Goal: Task Accomplishment & Management: Manage account settings

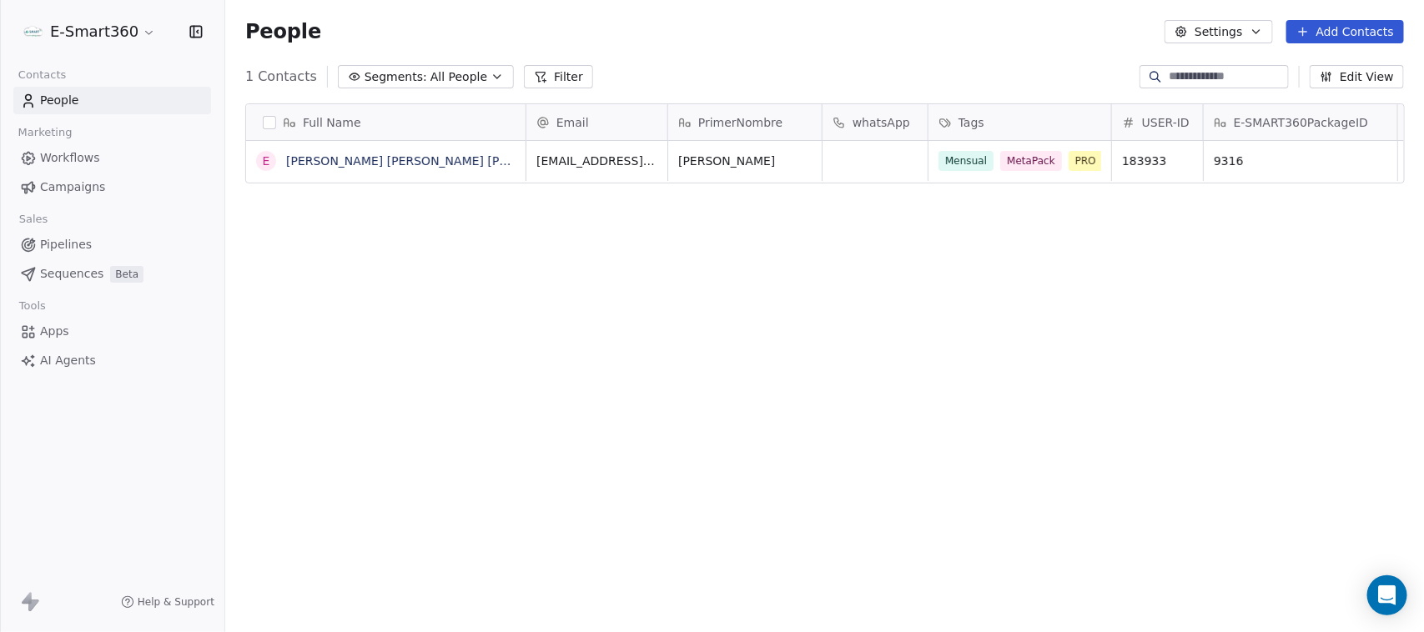
scroll to position [541, 1183]
click at [274, 123] on button "button" at bounding box center [269, 122] width 13 height 13
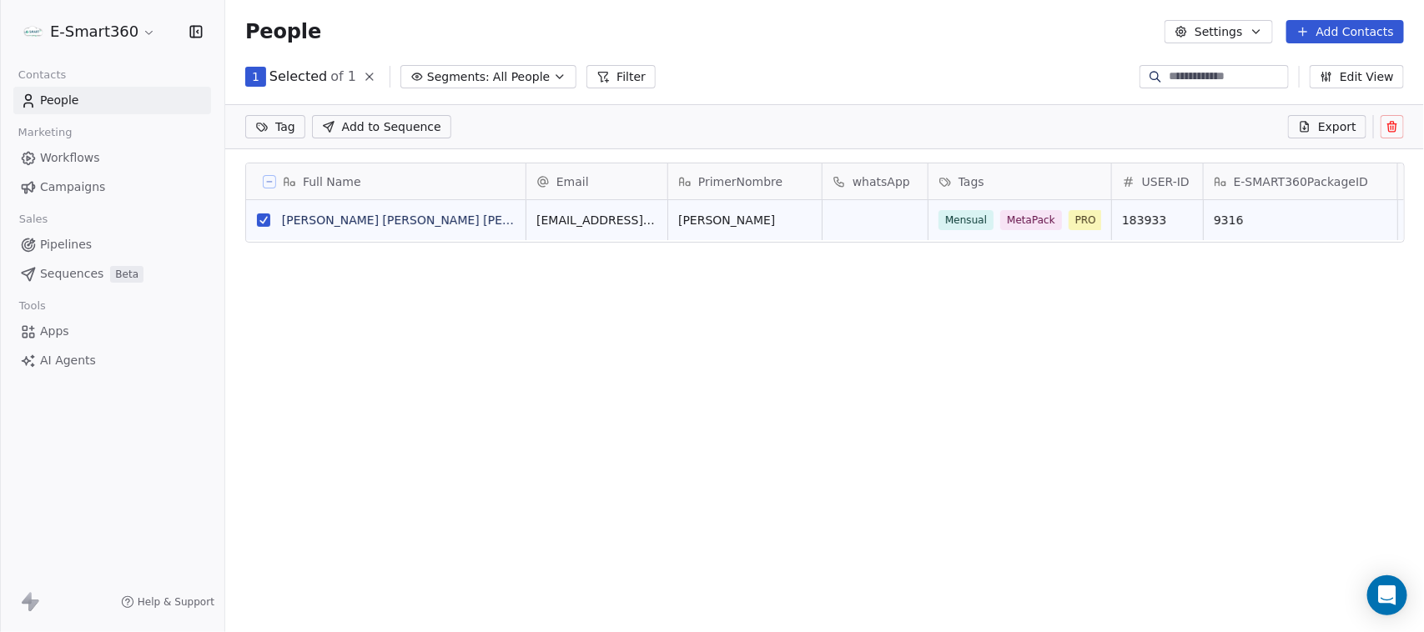
scroll to position [482, 1183]
click at [1392, 118] on button at bounding box center [1392, 126] width 23 height 23
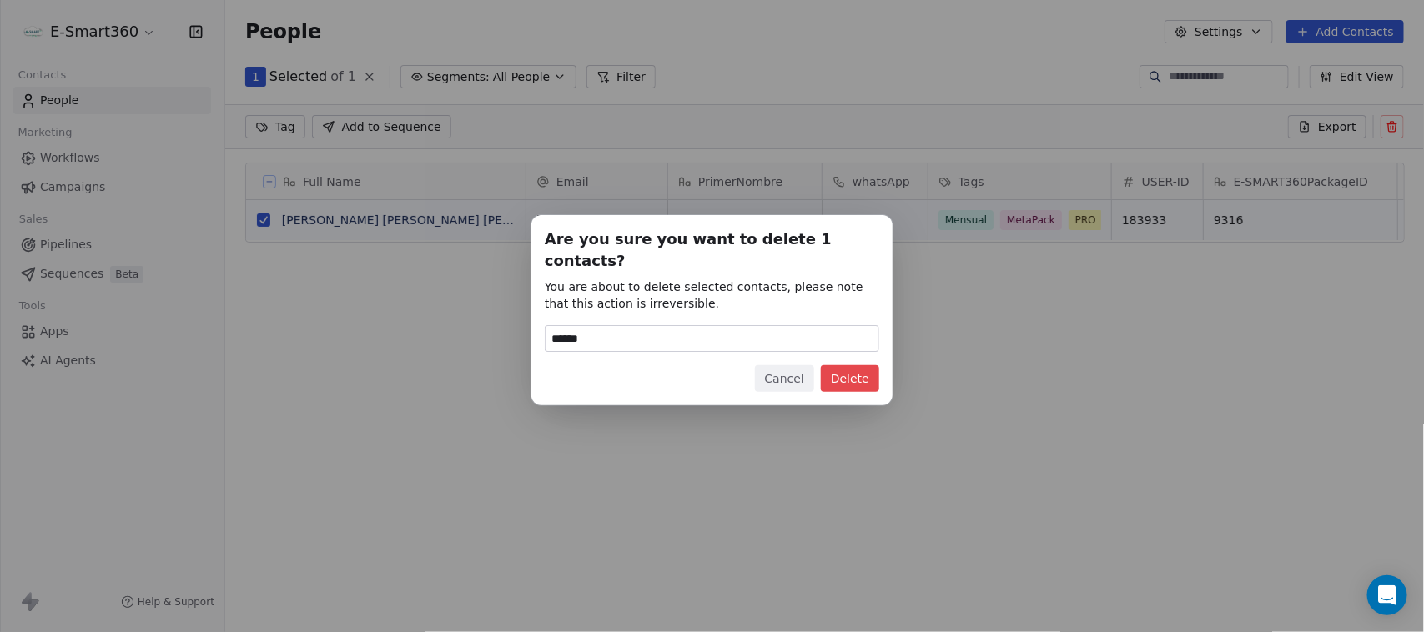
type input "******"
click at [864, 365] on button "Delete" at bounding box center [850, 378] width 58 height 27
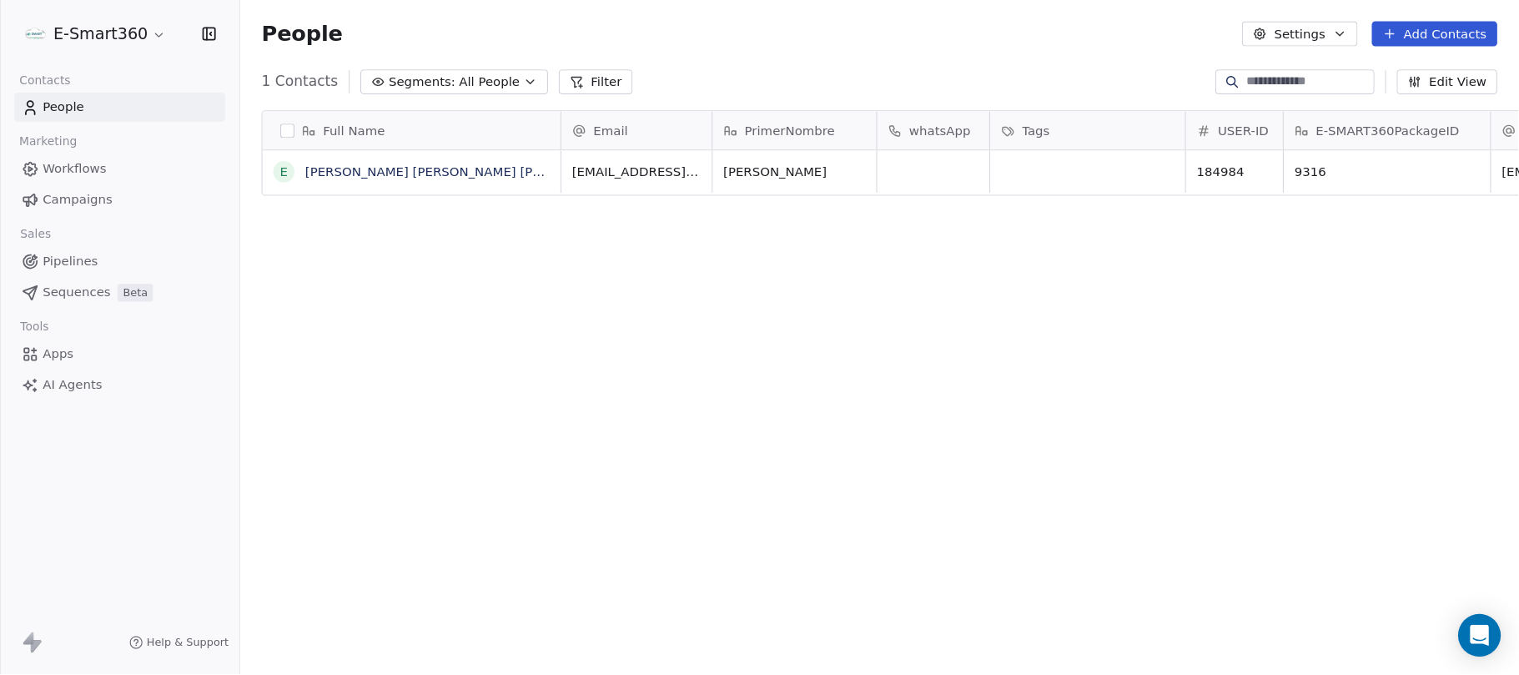
scroll to position [577, 1277]
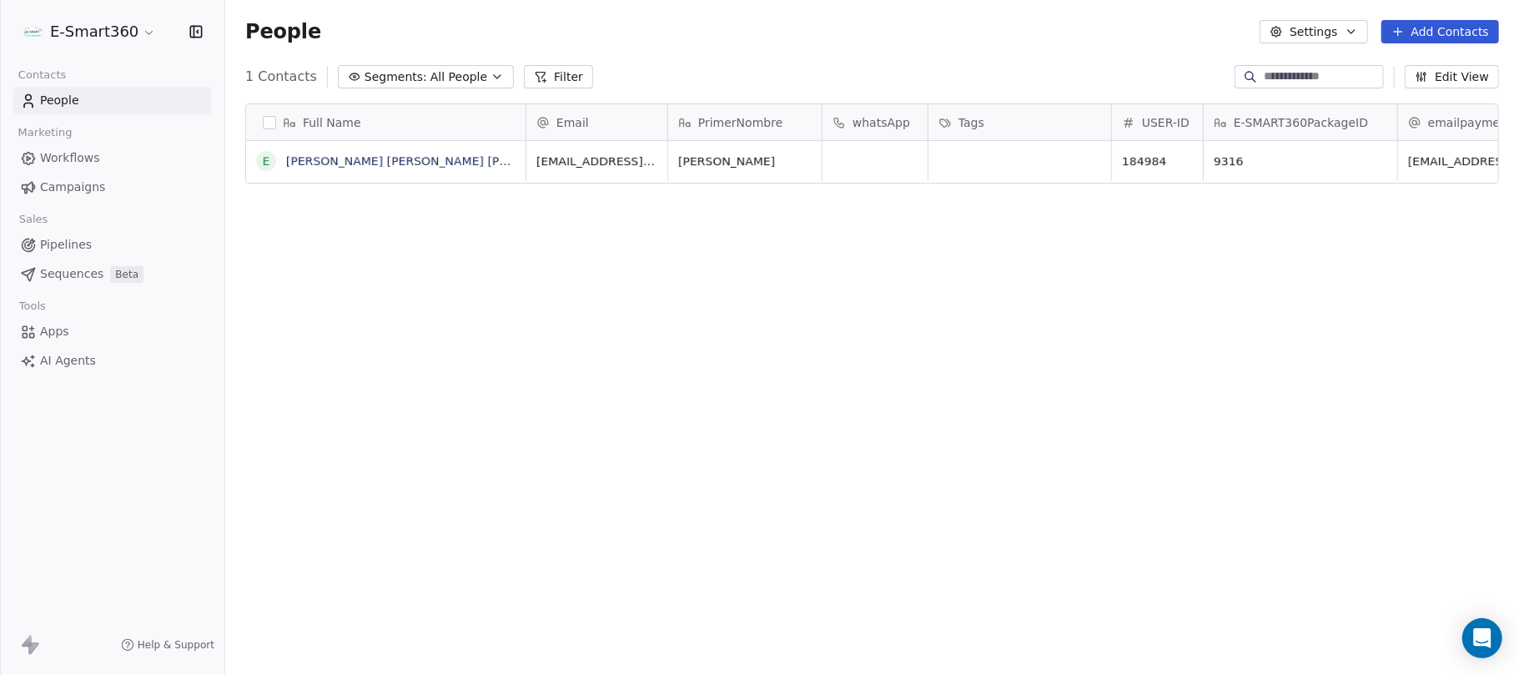
click at [1066, 217] on div "Full Name E [PERSON_NAME] [PERSON_NAME] [PERSON_NAME] Email PrimerNombre whatsA…" at bounding box center [872, 387] width 1294 height 594
click at [1041, 192] on div "Full Name E Emmanuel Tester Suarez Lopez Email PrimerNombre whatsApp Tags USER-…" at bounding box center [872, 387] width 1294 height 594
click at [391, 161] on link "Emmanuel Tester Suarez Lopez" at bounding box center [435, 160] width 299 height 13
click at [264, 128] on div "Full Name" at bounding box center [384, 122] width 256 height 17
click at [269, 118] on html "E-Smart360 Contacts People Marketing Workflows Campaigns Sales Pipelines Sequen…" at bounding box center [759, 337] width 1519 height 675
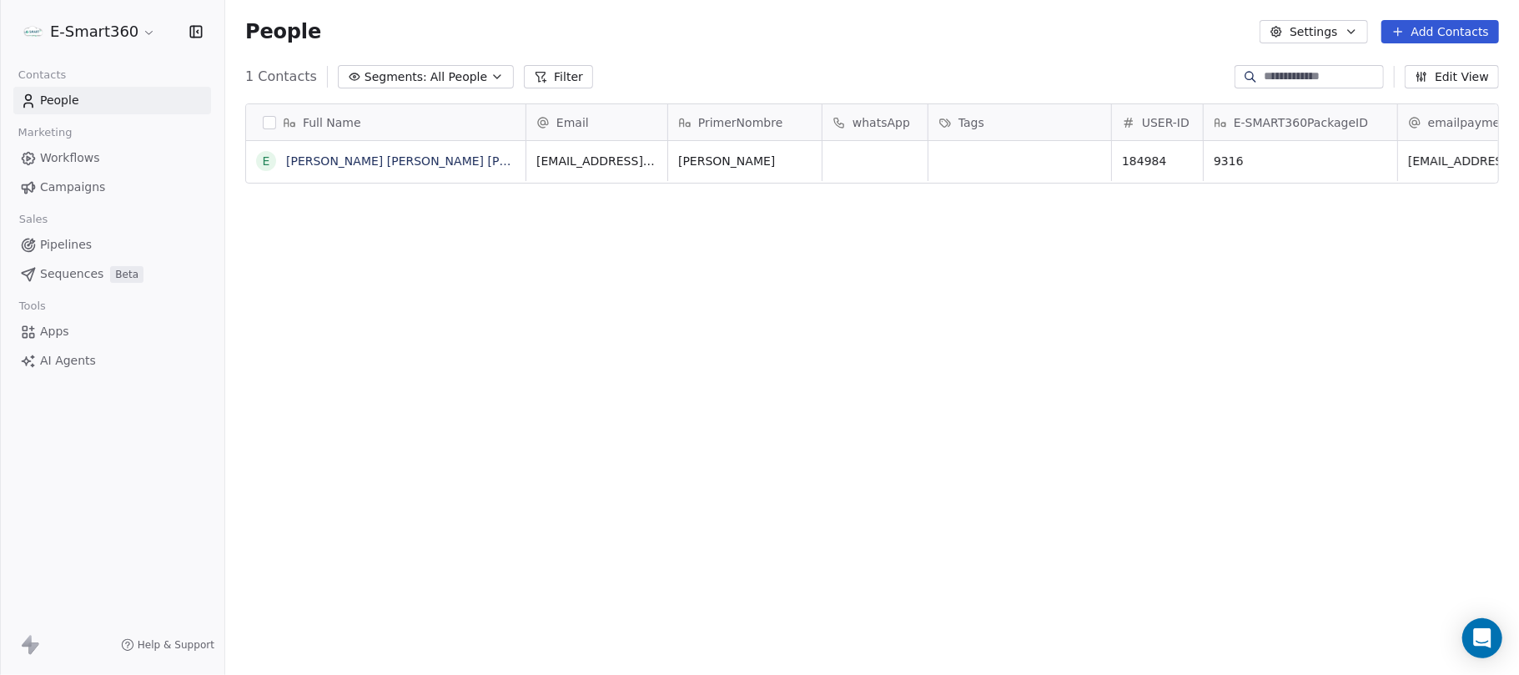
click at [269, 118] on button "button" at bounding box center [269, 122] width 13 height 13
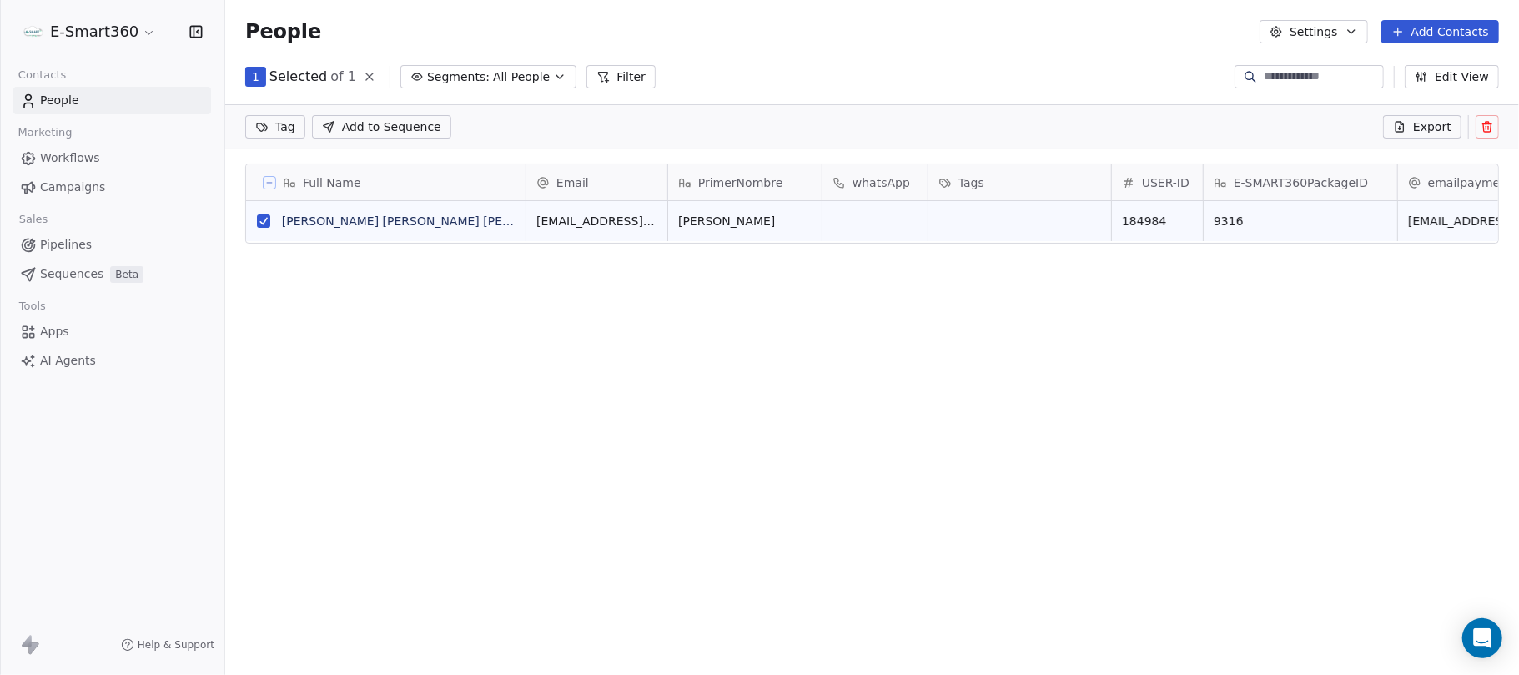
scroll to position [17, 17]
click at [1423, 124] on icon at bounding box center [1487, 126] width 13 height 13
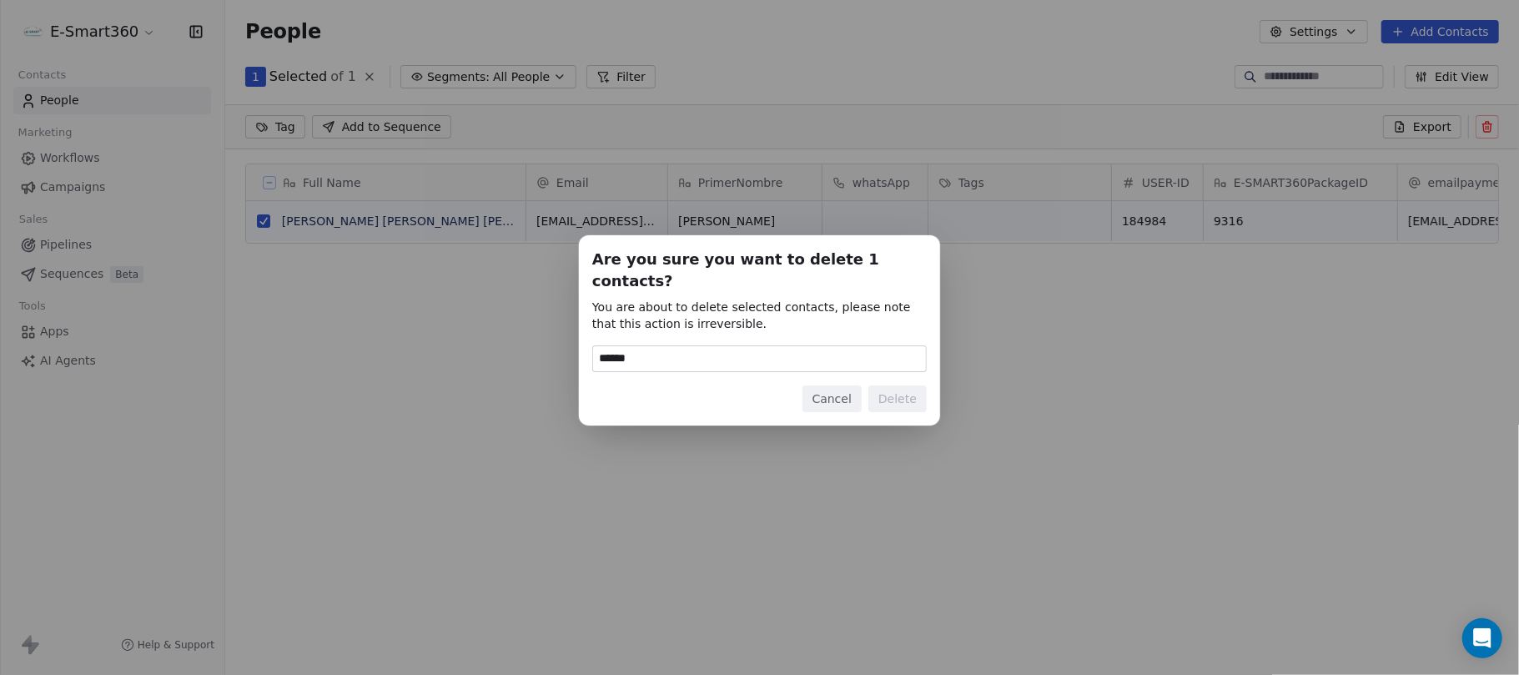
type input "******"
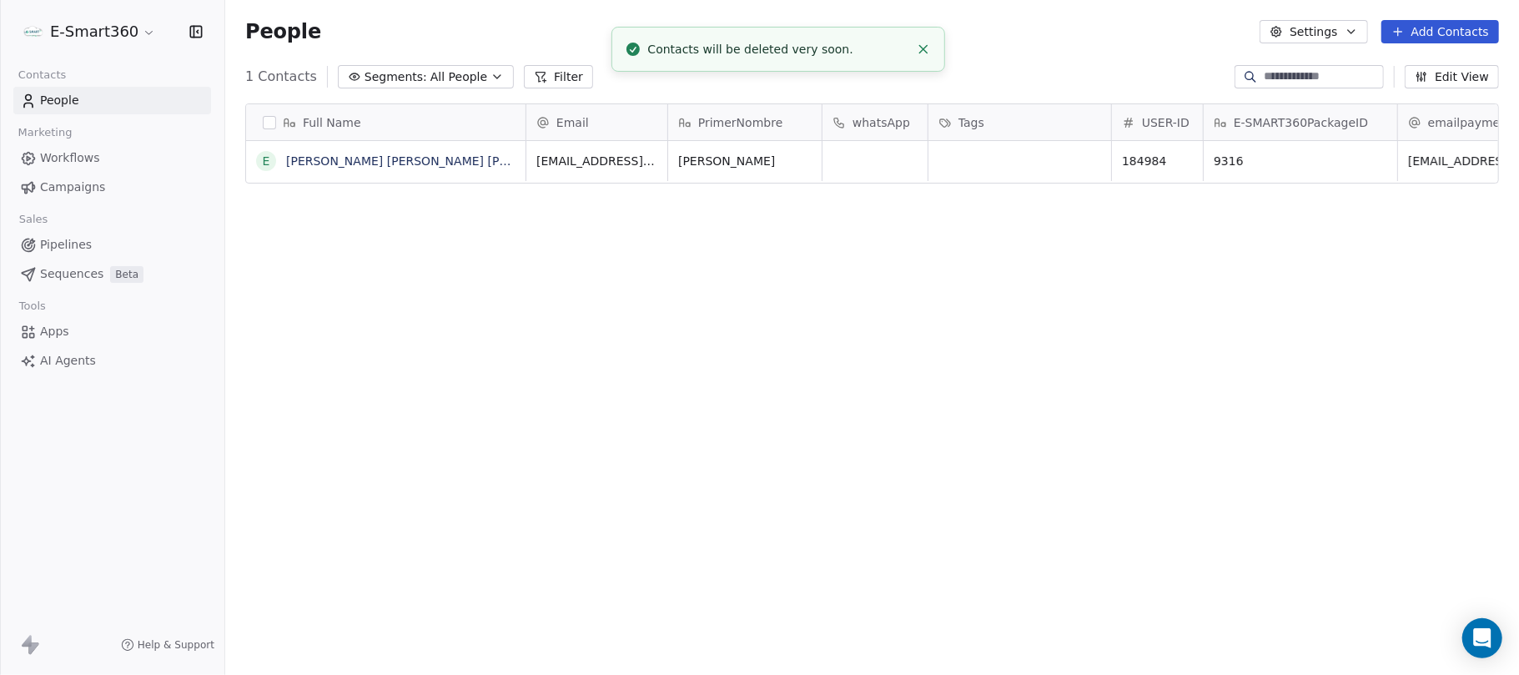
scroll to position [577, 1277]
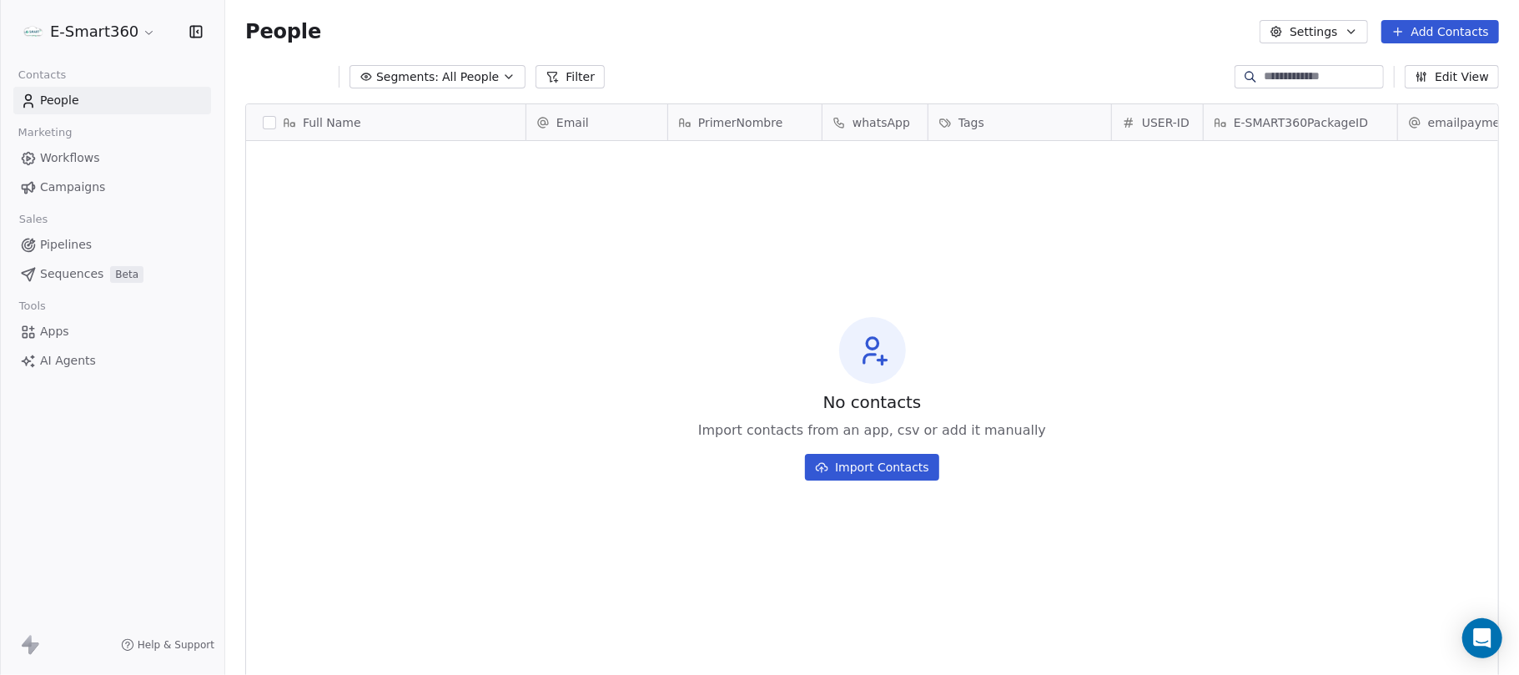
click at [97, 95] on link "People" at bounding box center [112, 101] width 198 height 28
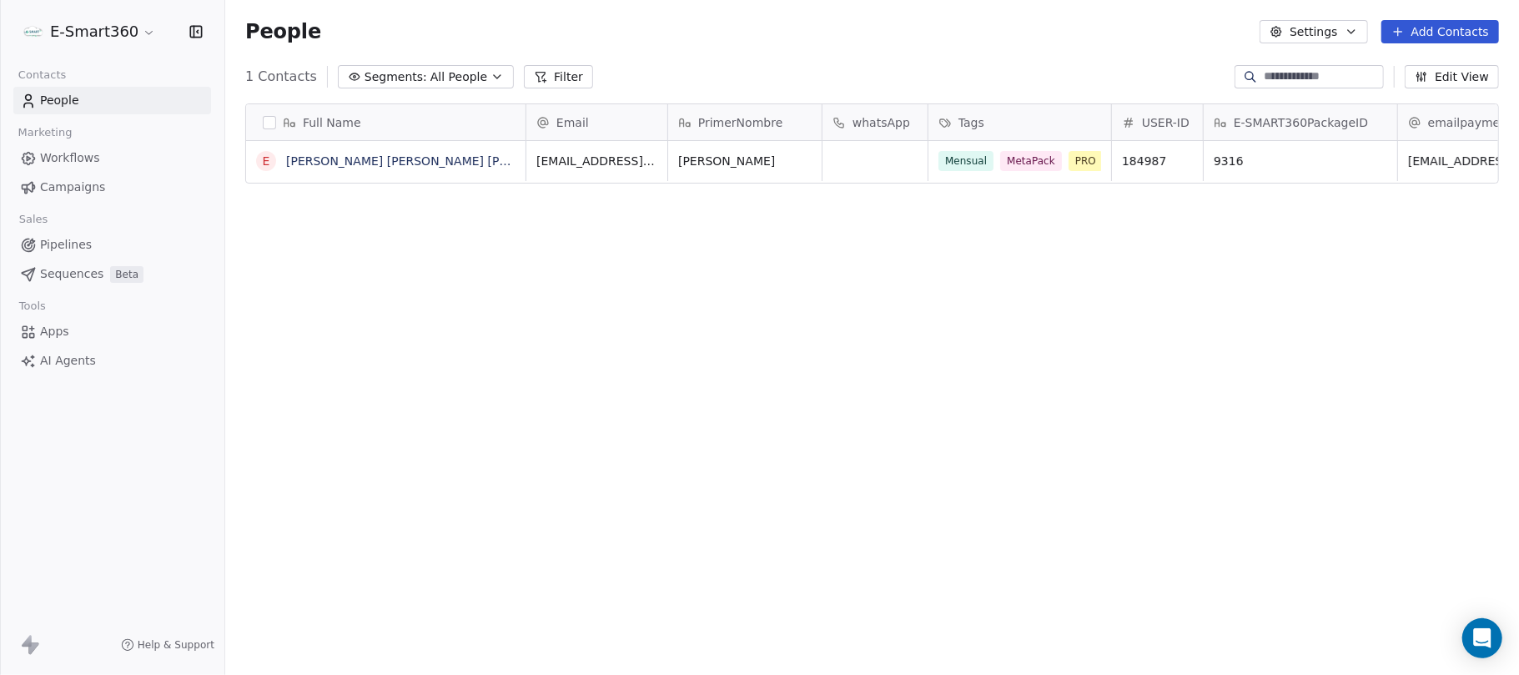
click at [267, 128] on button "button" at bounding box center [269, 122] width 13 height 13
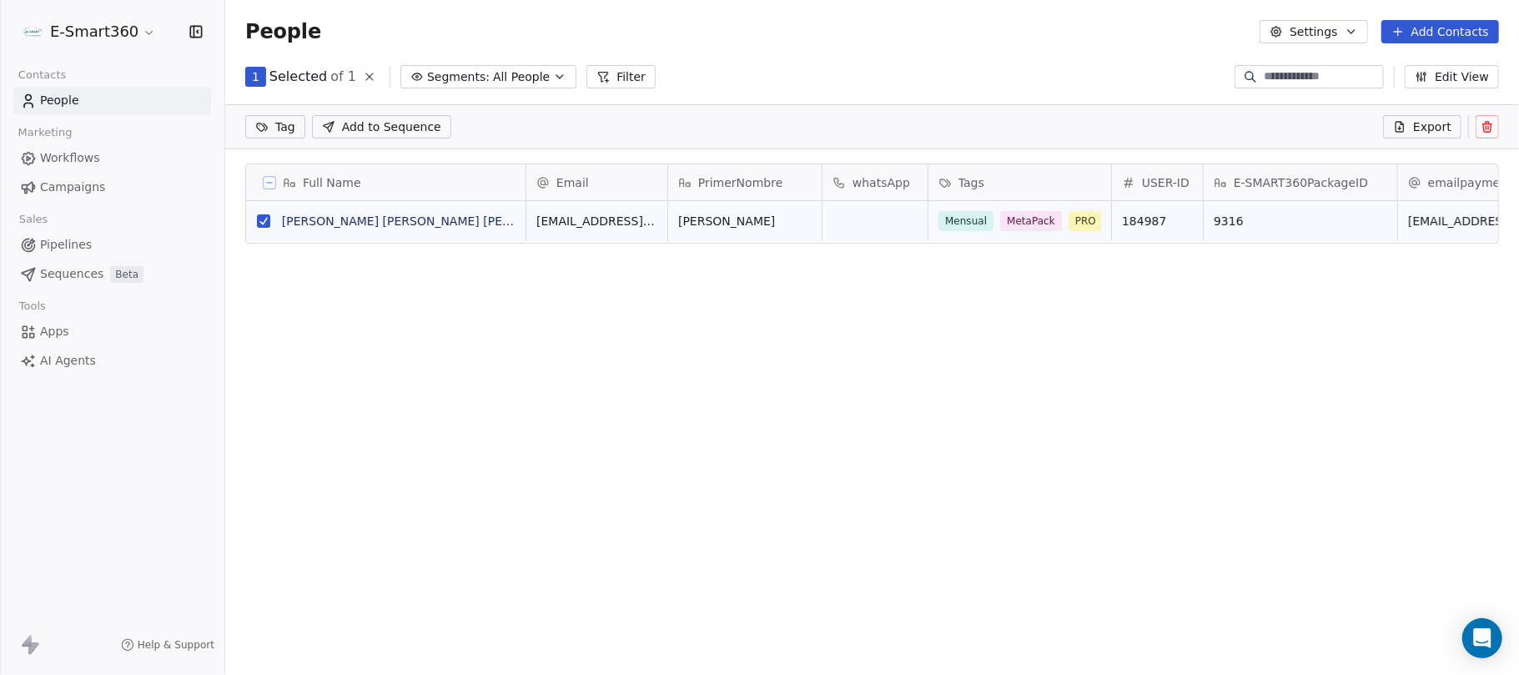
scroll to position [17, 17]
click at [1423, 128] on icon at bounding box center [1488, 127] width 0 height 3
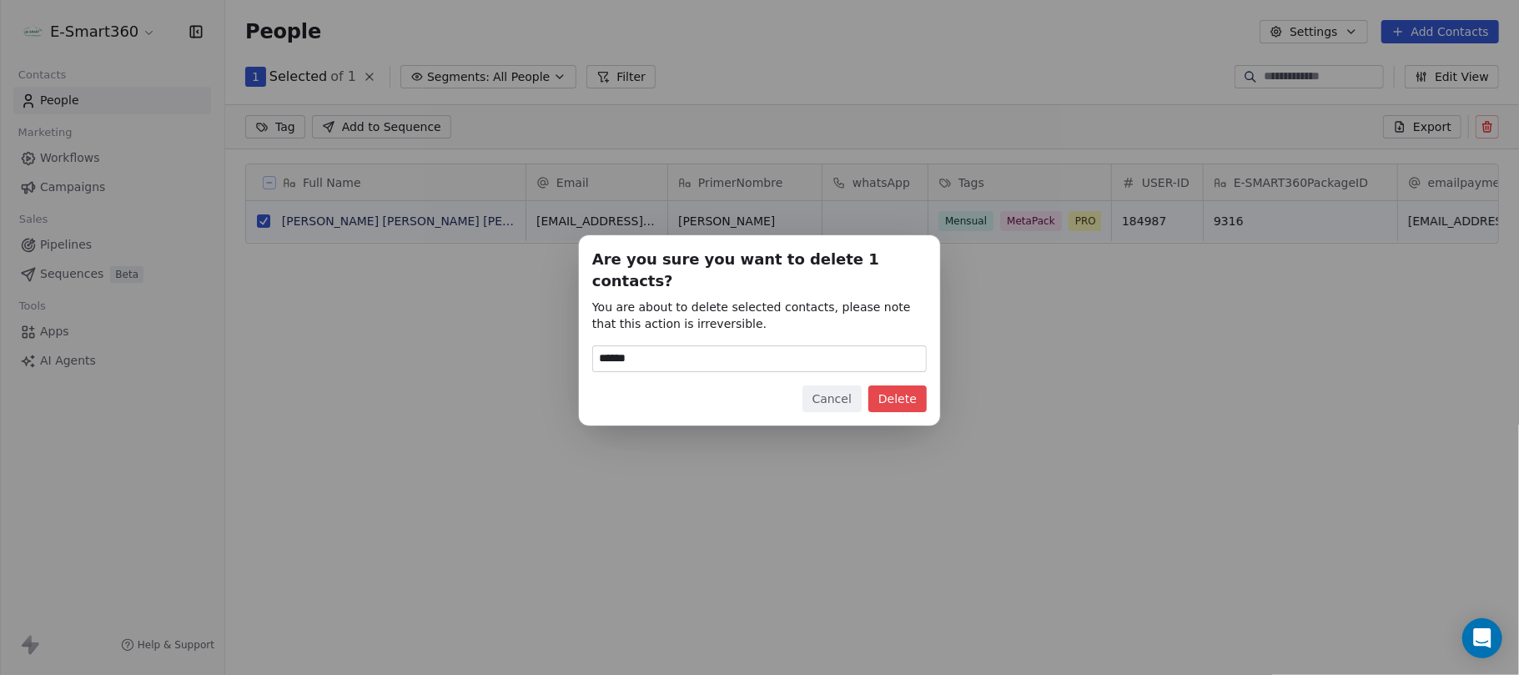
click at [899, 388] on button "Delete" at bounding box center [898, 398] width 58 height 27
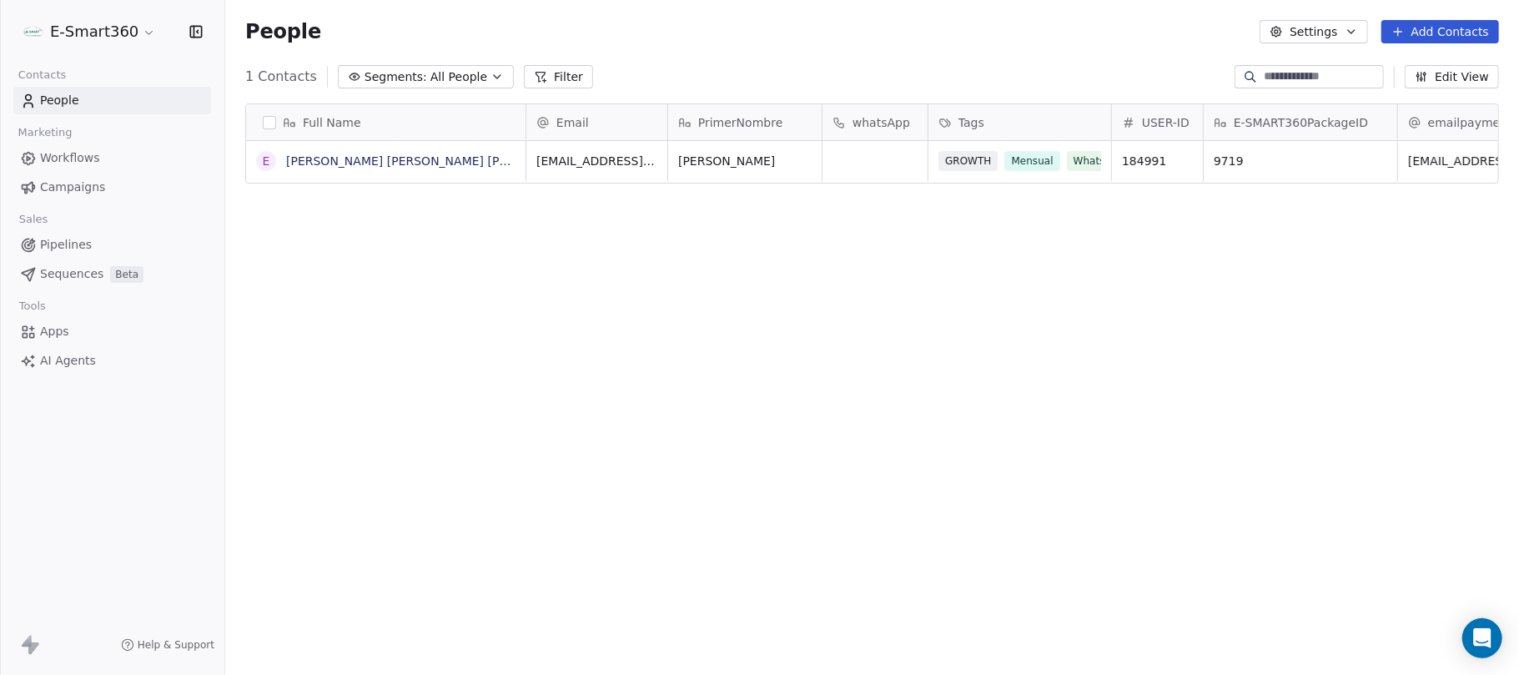
click at [1130, 219] on div "Full Name E Emmanuel Tester Suarez Lopez Email PrimerNombre whatsApp Tags USER-…" at bounding box center [872, 387] width 1294 height 594
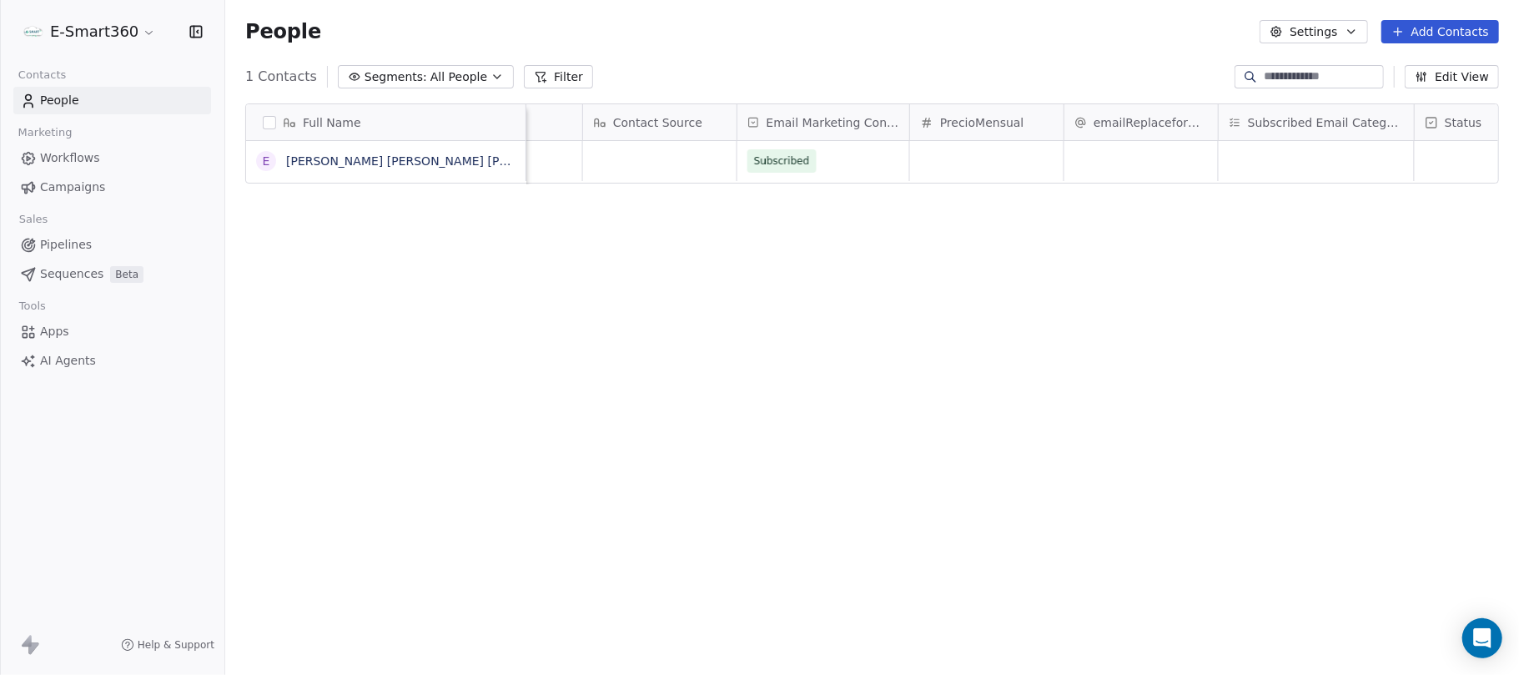
scroll to position [0, 2393]
drag, startPoint x: 1172, startPoint y: 295, endPoint x: 981, endPoint y: 254, distance: 195.6
click at [981, 254] on div "Full Name E Emmanuel Tester Suarez Lopez UserPaypal(payer_id) Contact Source Em…" at bounding box center [872, 387] width 1294 height 594
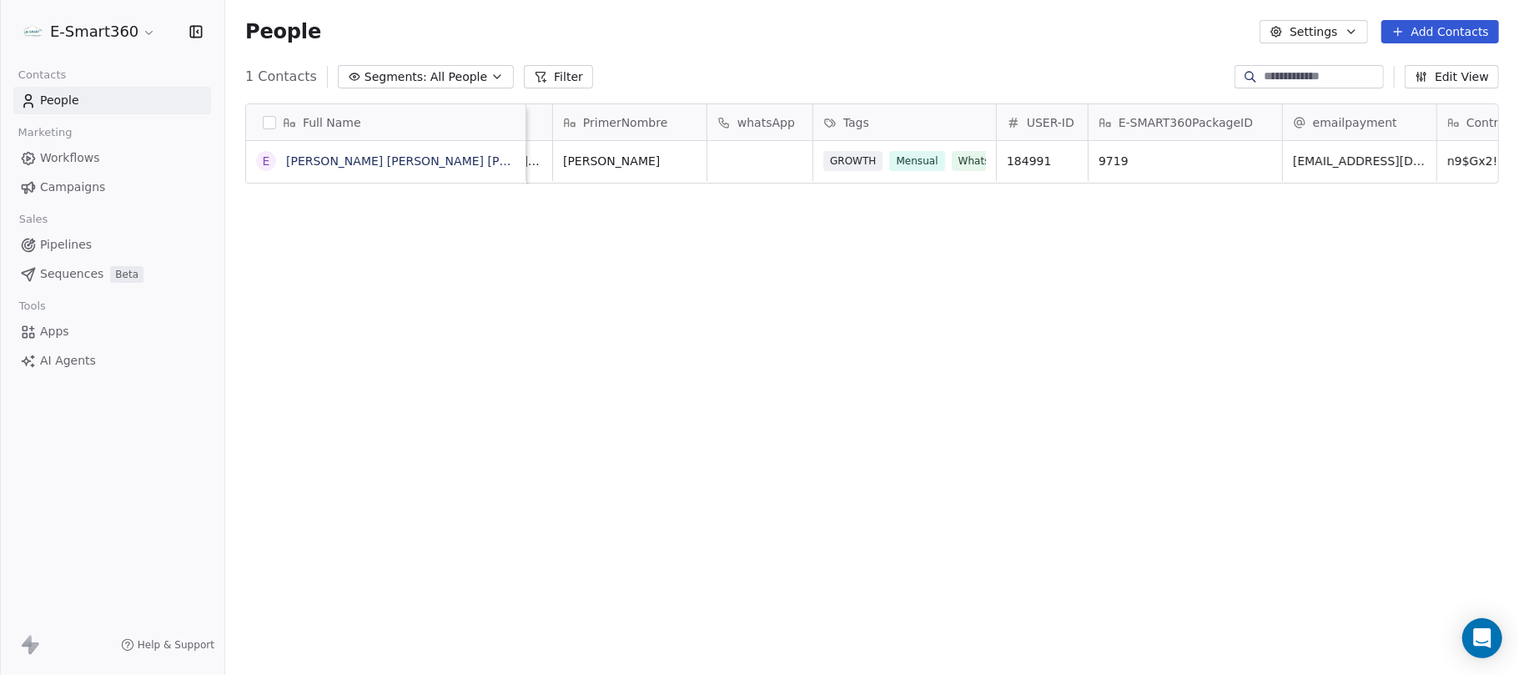
scroll to position [0, 0]
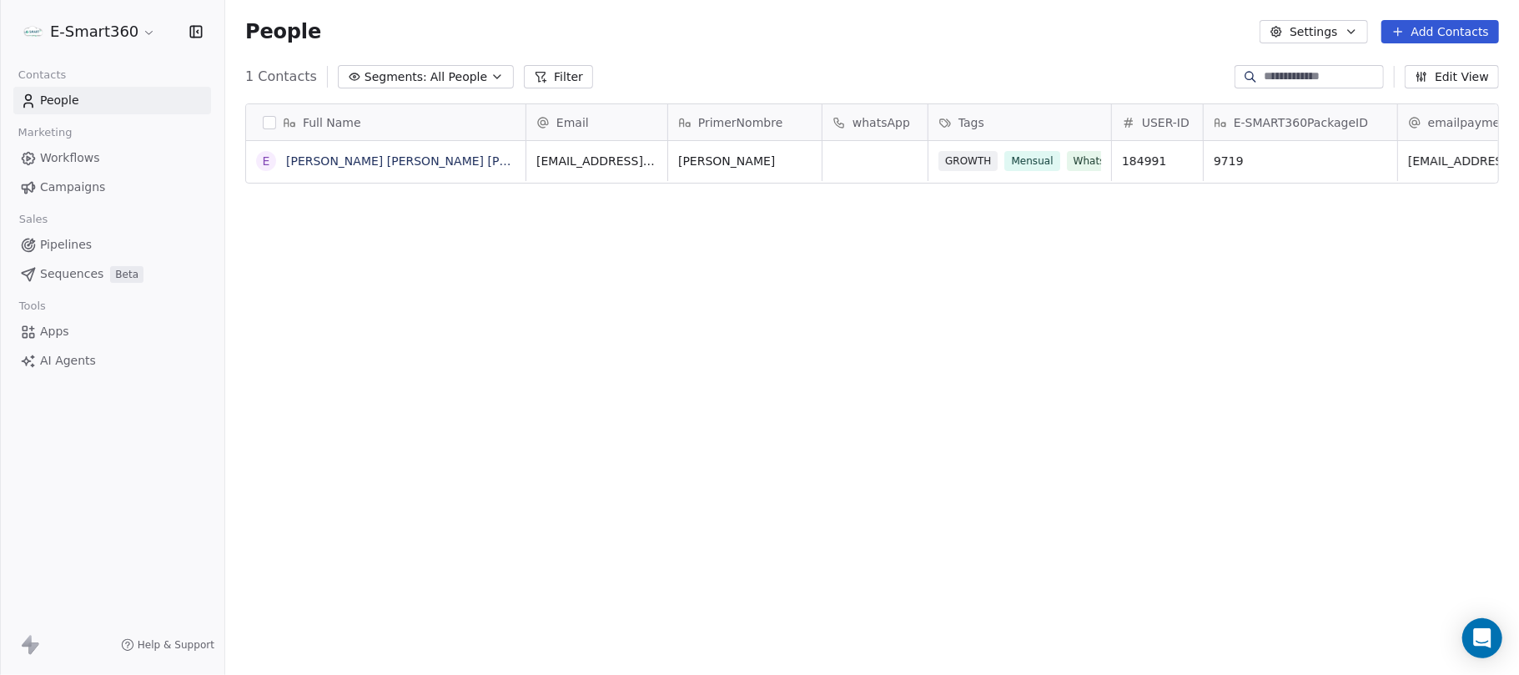
click at [688, 354] on div "Full Name E Emmanuel Tester Suarez Lopez Email PrimerNombre whatsApp Tags USER-…" at bounding box center [872, 387] width 1294 height 594
click at [1287, 328] on div "Full Name E Emmanuel Tester Suarez Lopez Email PrimerNombre whatsApp Tags USER-…" at bounding box center [872, 387] width 1294 height 594
click at [269, 120] on button "button" at bounding box center [269, 122] width 13 height 13
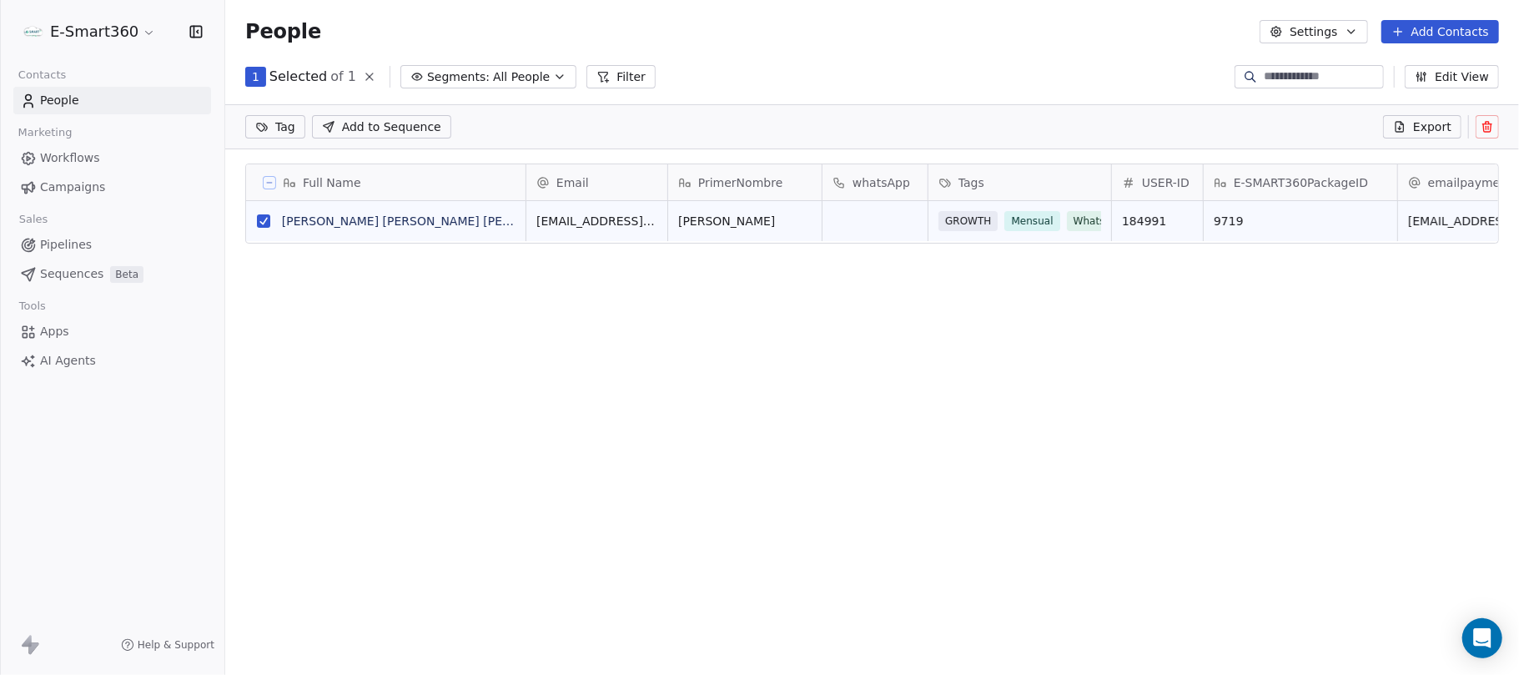
click at [1423, 131] on icon at bounding box center [1487, 126] width 13 height 13
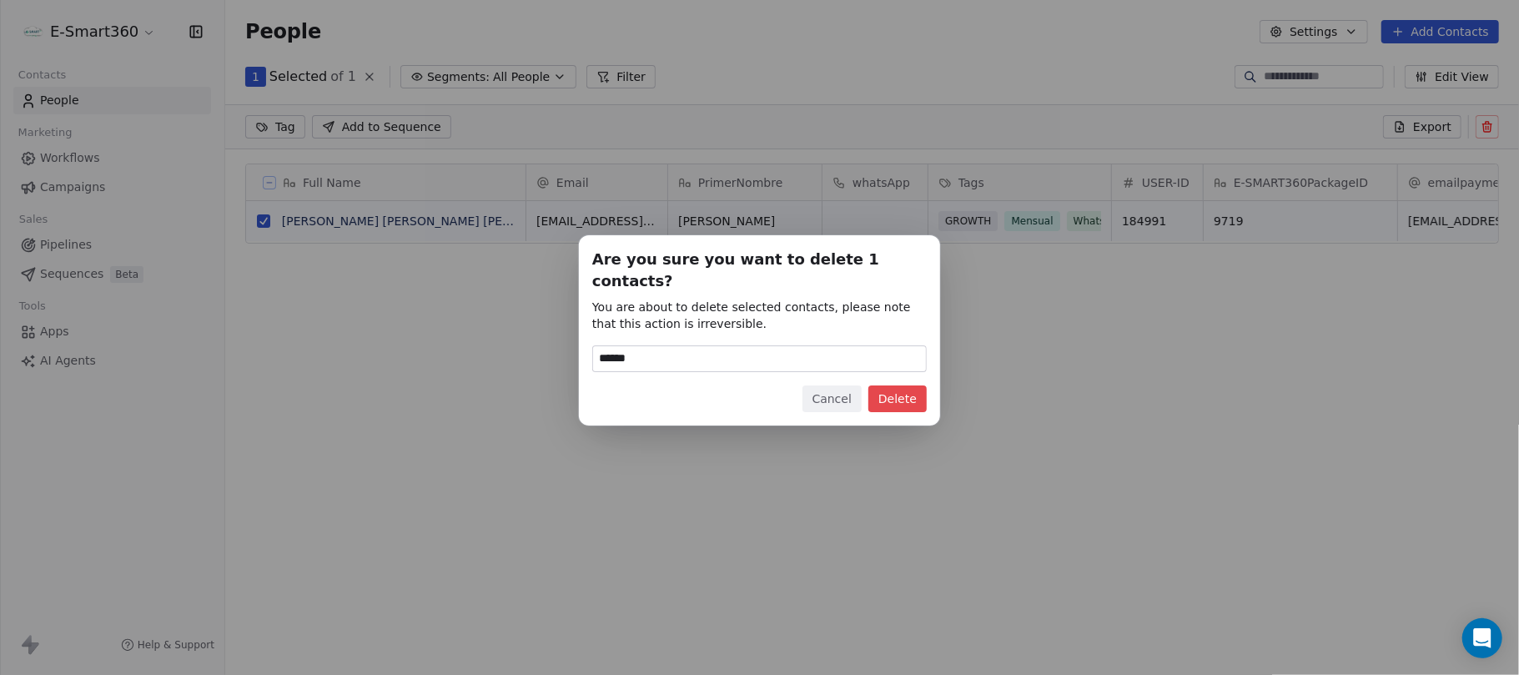
click at [908, 385] on button "Delete" at bounding box center [898, 398] width 58 height 27
